Goal: Transaction & Acquisition: Subscribe to service/newsletter

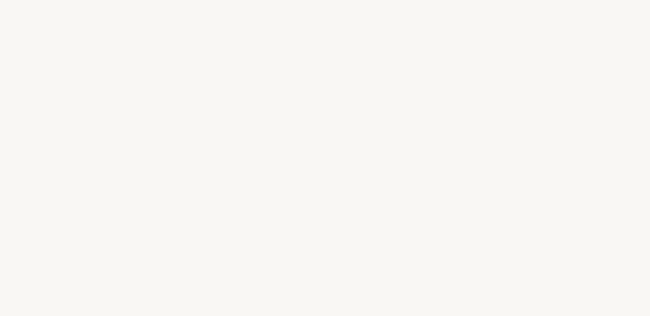
select select "FR"
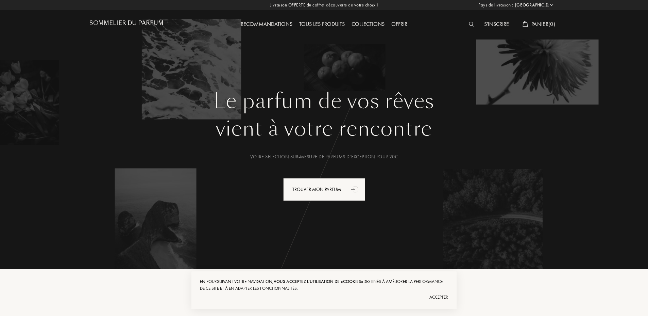
click at [433, 297] on div "Accepter" at bounding box center [324, 297] width 248 height 11
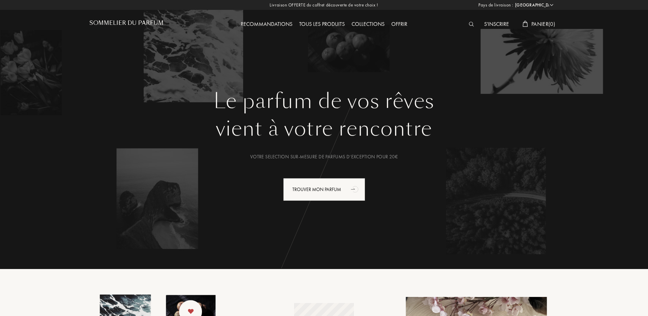
click at [493, 24] on div "S'inscrire" at bounding box center [497, 24] width 32 height 9
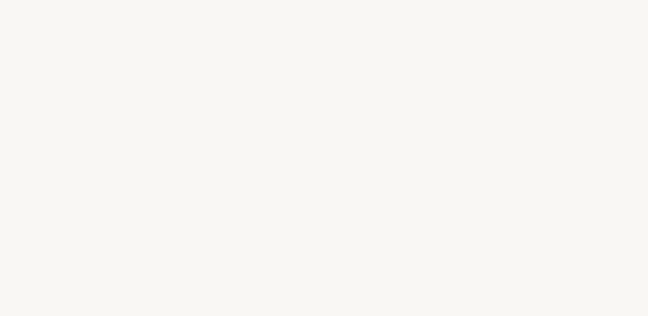
select select "FR"
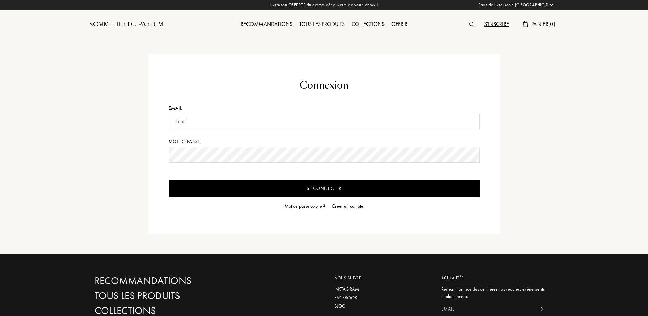
click at [249, 119] on input "text" at bounding box center [324, 122] width 311 height 16
type input "illyessel@outlook.fr"
click at [169, 180] on input "Se connecter" at bounding box center [324, 189] width 311 height 18
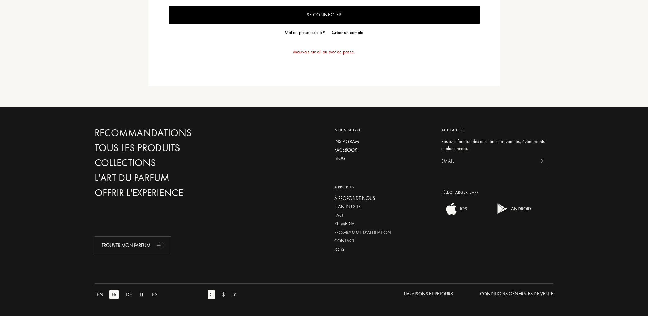
scroll to position [148, 0]
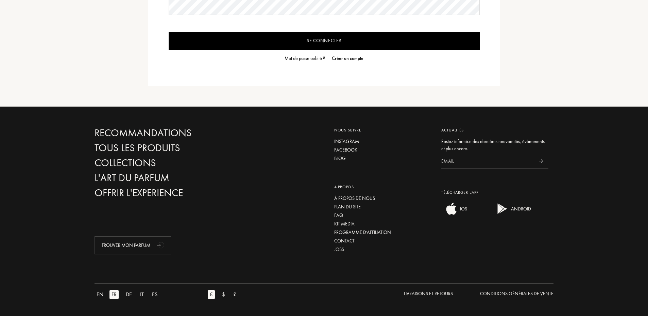
click at [336, 249] on div "Jobs" at bounding box center [382, 249] width 97 height 7
click at [358, 231] on div "Programme d’affiliation" at bounding box center [382, 232] width 97 height 7
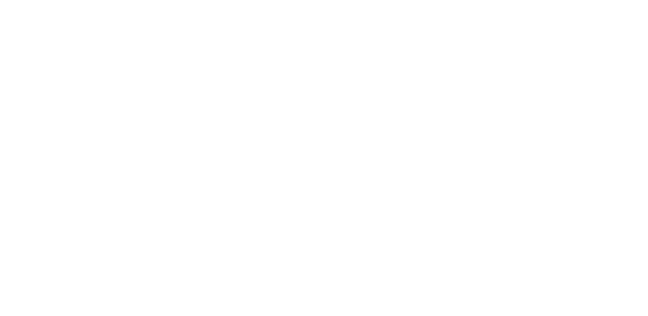
select select "FR"
